Goal: Use online tool/utility: Utilize a website feature to perform a specific function

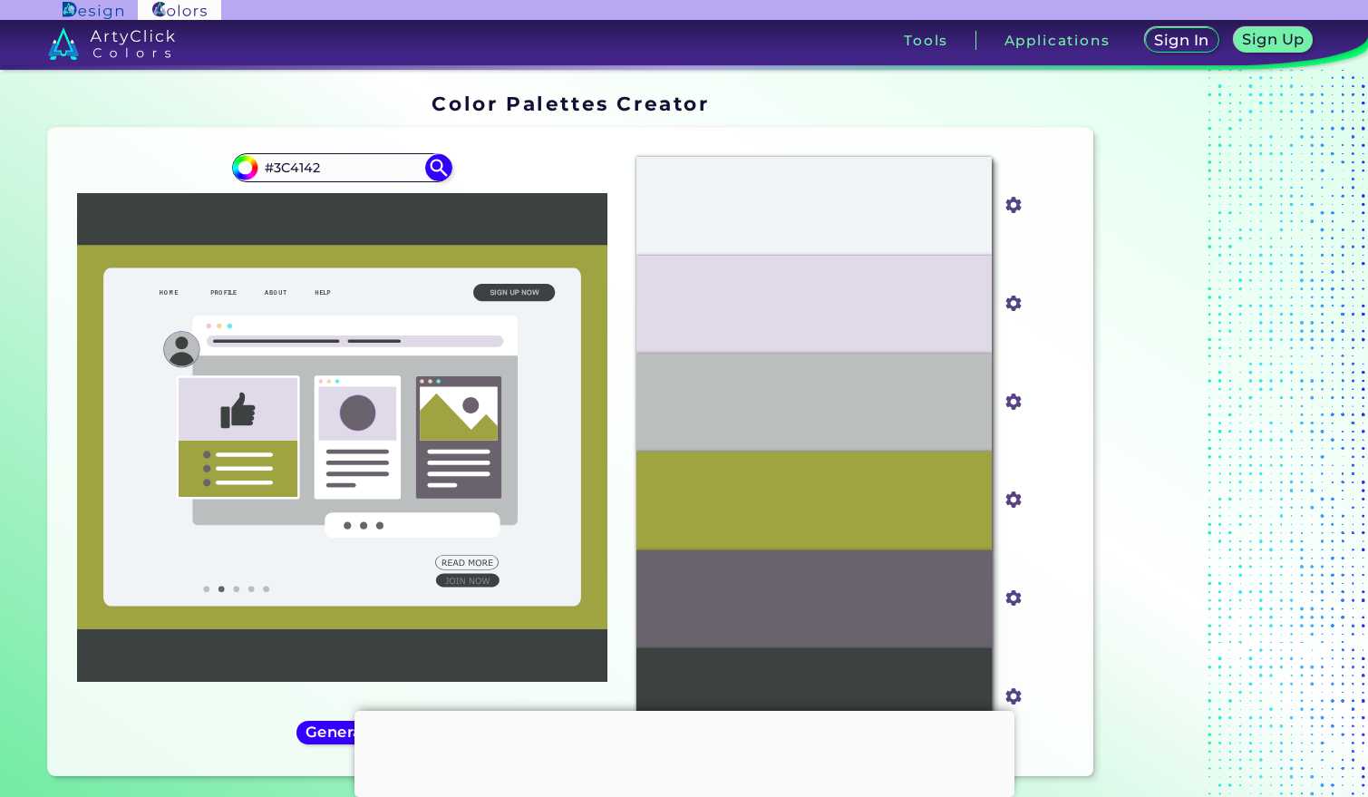
scroll to position [73, 0]
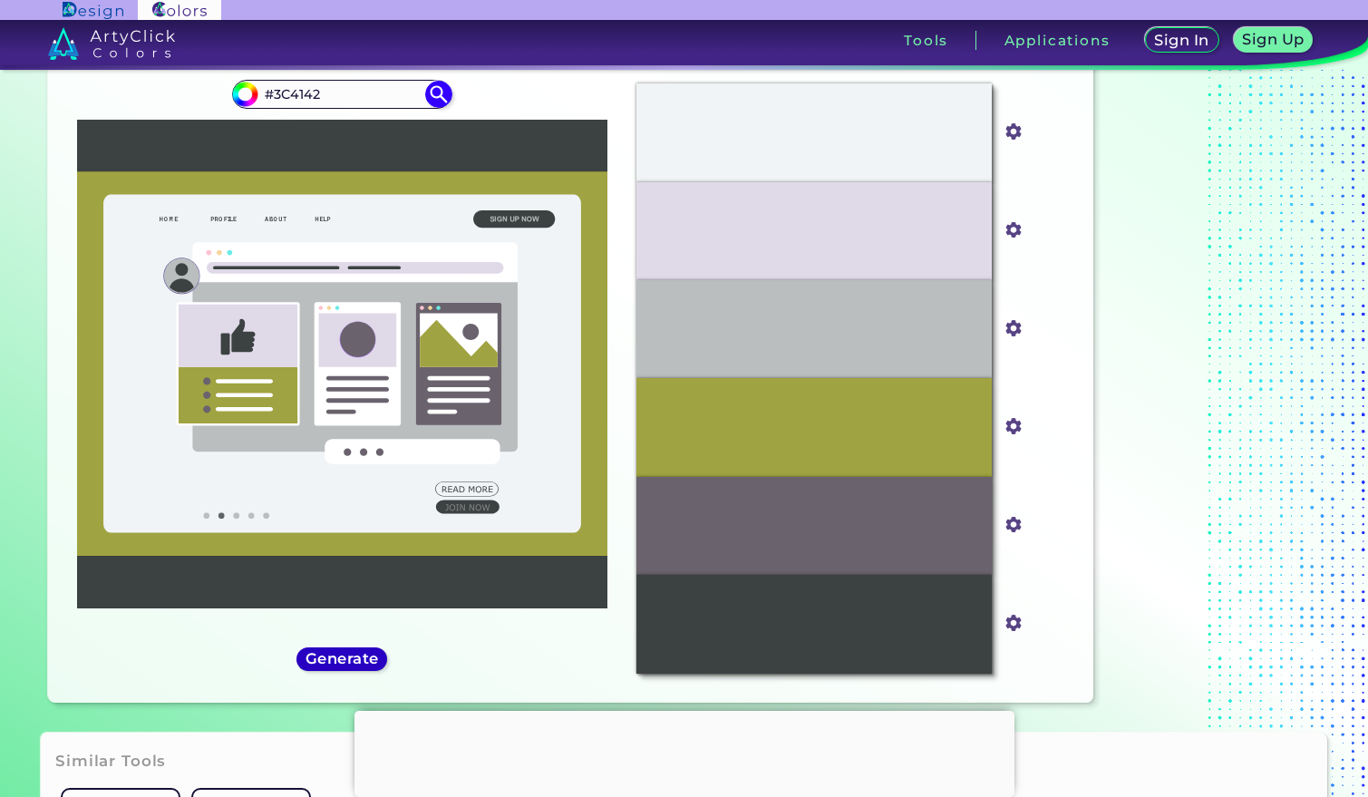
click at [371, 666] on h5 "Generate" at bounding box center [342, 659] width 66 height 14
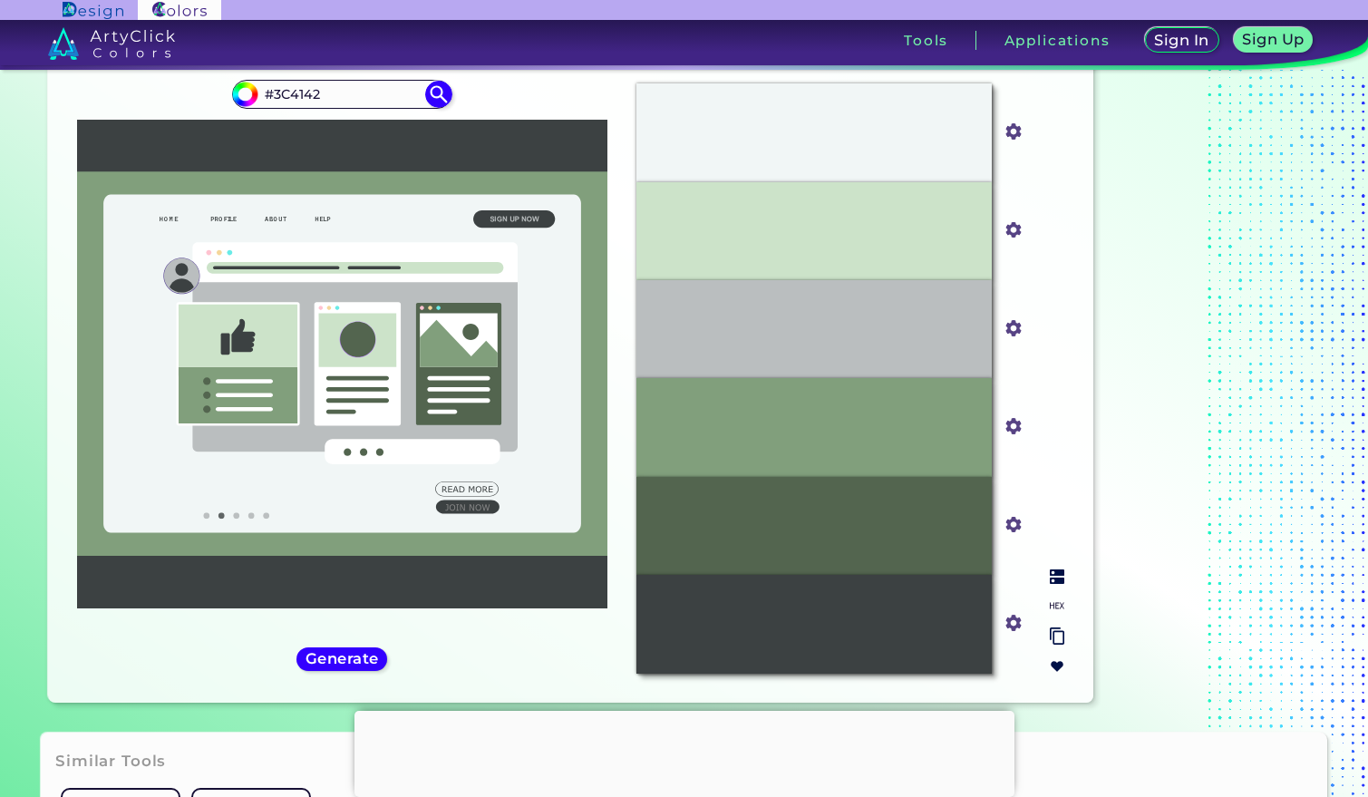
click at [967, 535] on div "#53654F" at bounding box center [814, 526] width 355 height 98
click at [1055, 577] on img at bounding box center [1057, 576] width 15 height 15
click at [820, 529] on p "Finch" at bounding box center [814, 526] width 33 height 12
click at [1055, 606] on img at bounding box center [1057, 605] width 15 height 15
drag, startPoint x: 840, startPoint y: 528, endPoint x: 770, endPoint y: 528, distance: 69.8
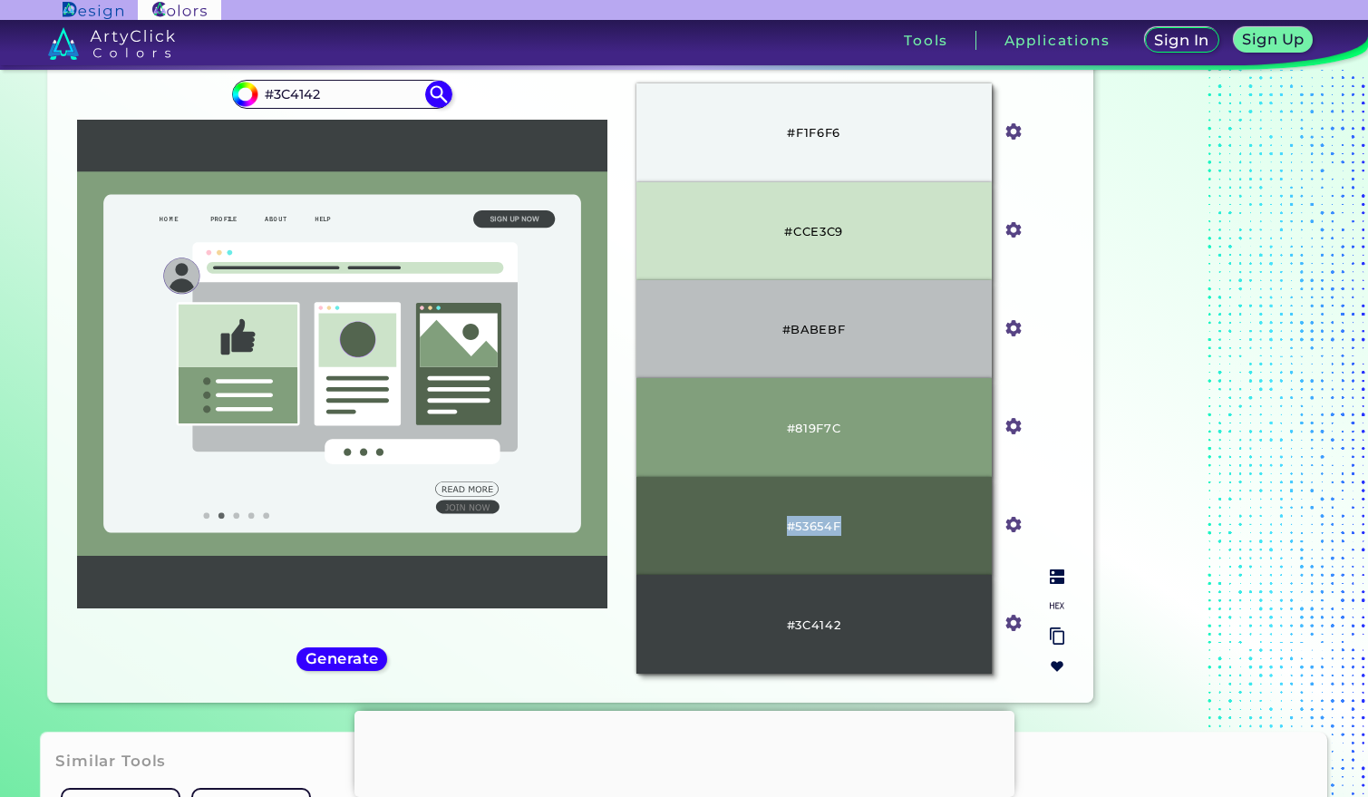
click at [770, 528] on div "#53654F" at bounding box center [814, 526] width 355 height 98
copy p "#53654F"
click at [347, 102] on input "#3C4142" at bounding box center [342, 95] width 169 height 24
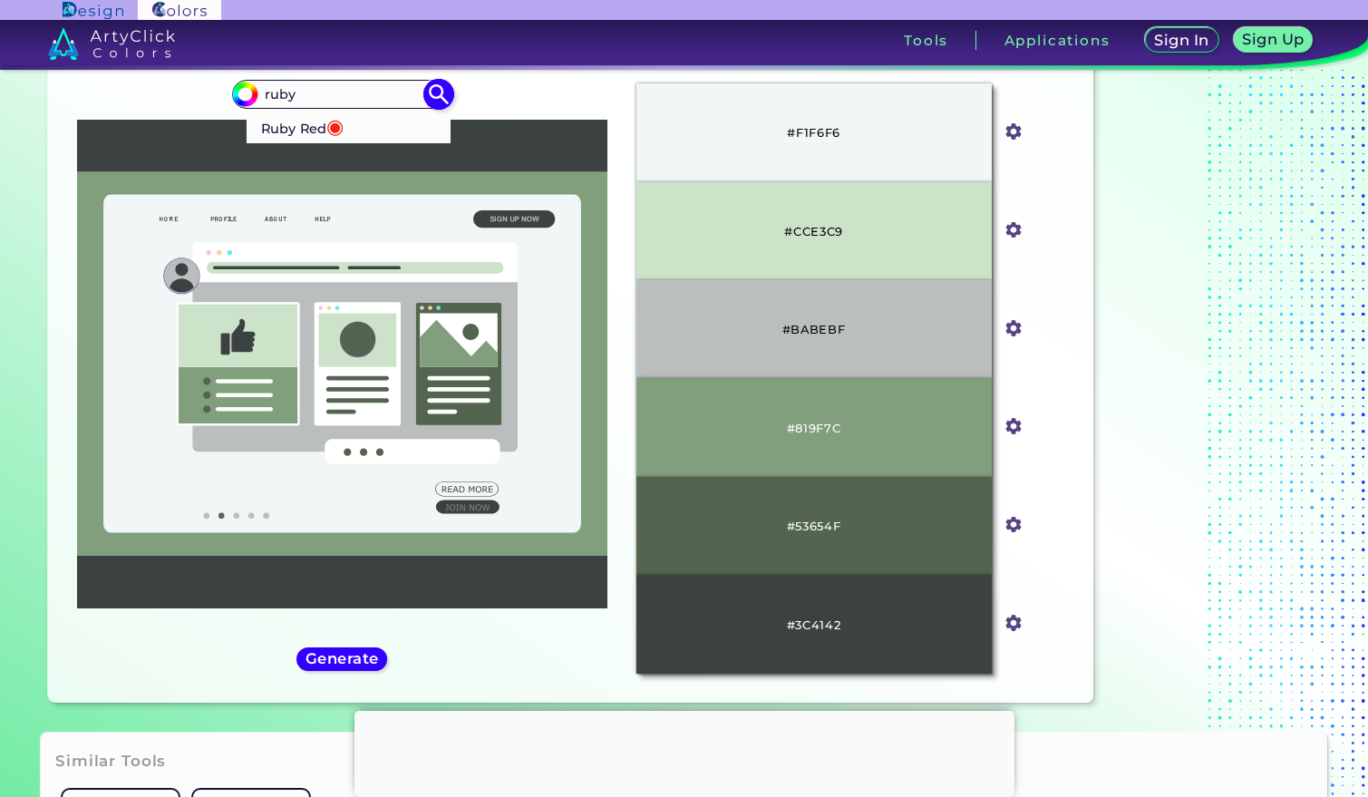
type input "ruby"
click at [295, 130] on p "Ruby Red ◉" at bounding box center [302, 127] width 83 height 34
type input "#f62217"
type input "#F62217"
